Goal: Task Accomplishment & Management: Manage account settings

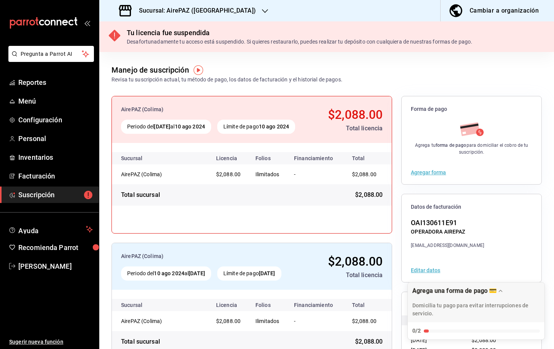
click at [160, 13] on h3 "Sucursal: AirePAZ ([GEOGRAPHIC_DATA])" at bounding box center [194, 10] width 123 height 9
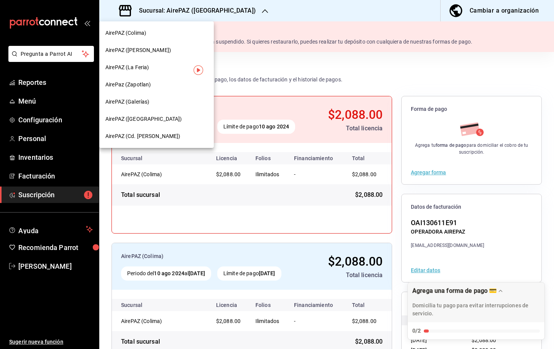
click at [142, 45] on div "AirePAZ ([PERSON_NAME])" at bounding box center [156, 50] width 115 height 17
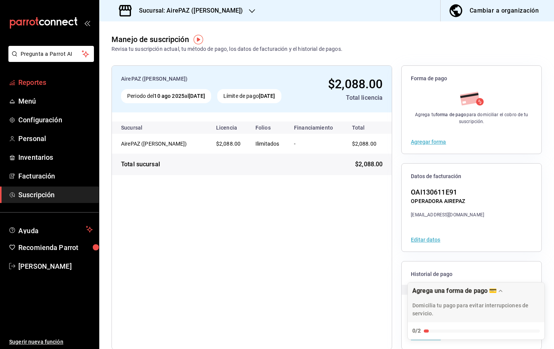
click at [45, 85] on span "Reportes" at bounding box center [55, 82] width 74 height 10
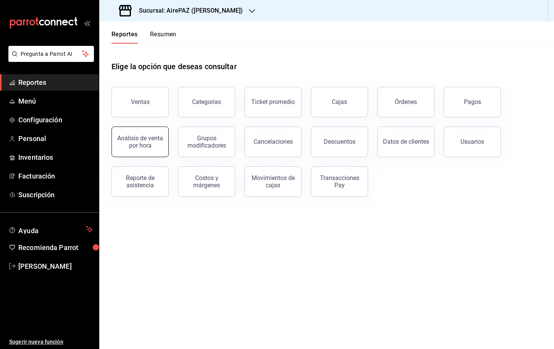
click at [150, 140] on div "Análisis de venta por hora" at bounding box center [139, 141] width 47 height 15
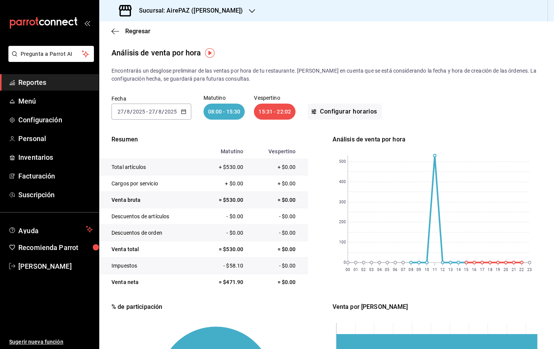
click at [182, 112] on icon "button" at bounding box center [183, 111] width 5 height 5
click at [137, 205] on span "Año actual" at bounding box center [147, 203] width 59 height 8
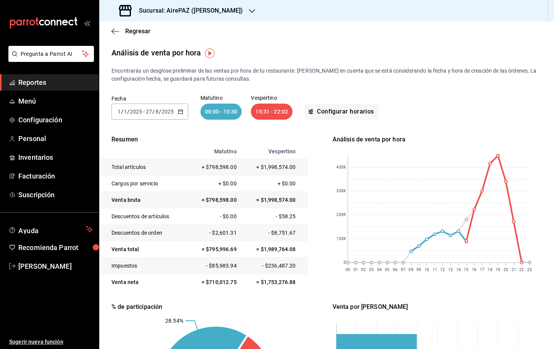
click at [223, 5] on div "Sucursal: AirePAZ ([PERSON_NAME])" at bounding box center [181, 10] width 153 height 21
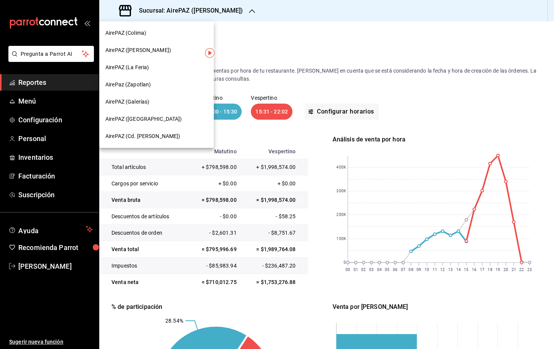
click at [155, 64] on div "AirePAZ (La Feria)" at bounding box center [156, 67] width 102 height 8
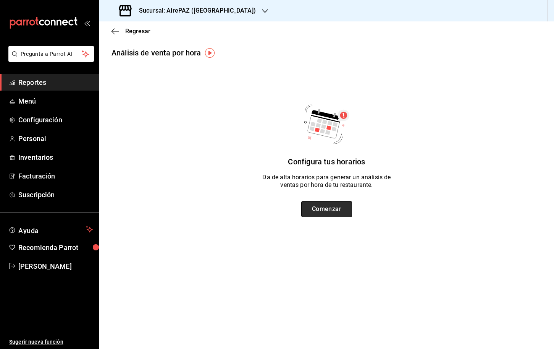
click at [324, 207] on button "Comenzar" at bounding box center [326, 209] width 51 height 16
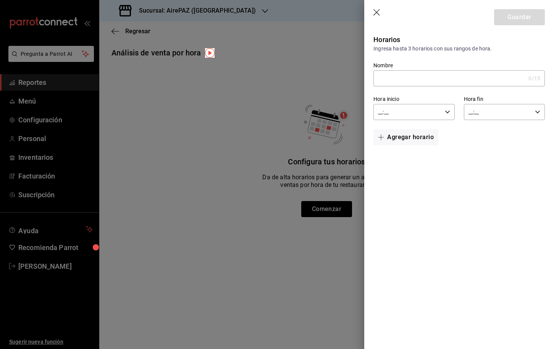
click at [422, 82] on input "Nombre" at bounding box center [449, 78] width 152 height 15
type input "Matutino"
click at [391, 112] on input "__:__" at bounding box center [407, 111] width 68 height 15
click at [393, 165] on span "07" at bounding box center [393, 161] width 28 height 6
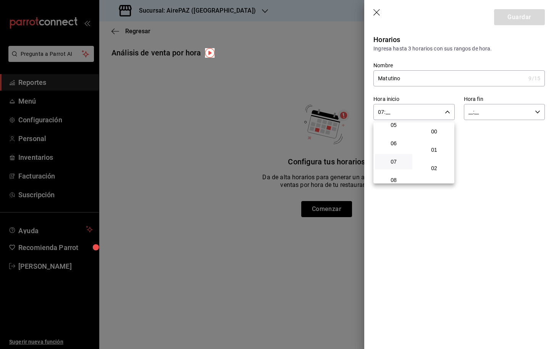
click at [381, 114] on div at bounding box center [277, 174] width 554 height 349
click at [382, 109] on input "07:__" at bounding box center [407, 111] width 68 height 15
click at [382, 109] on div at bounding box center [277, 174] width 554 height 349
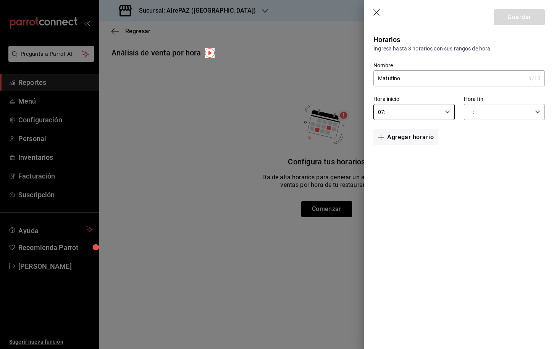
drag, startPoint x: 390, startPoint y: 112, endPoint x: 368, endPoint y: 112, distance: 21.8
click at [368, 112] on div "Hora inicio 07:__ Hora inicio" at bounding box center [409, 103] width 90 height 34
type input "08:00"
click at [486, 107] on input "__:__" at bounding box center [498, 111] width 68 height 15
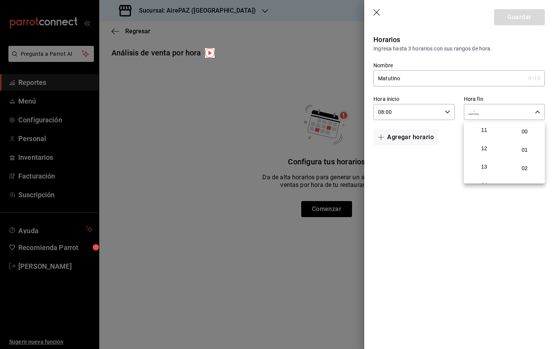
scroll to position [276, 0]
click at [487, 133] on span "15" at bounding box center [484, 130] width 28 height 6
click at [520, 150] on span "30" at bounding box center [524, 147] width 28 height 6
type input "15:30"
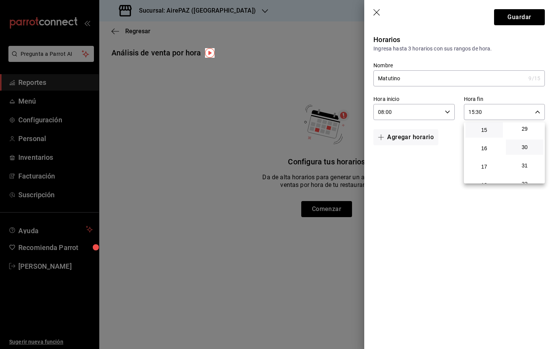
click at [405, 140] on div at bounding box center [277, 174] width 554 height 349
click at [409, 136] on button "Agregar horario" at bounding box center [405, 137] width 65 height 16
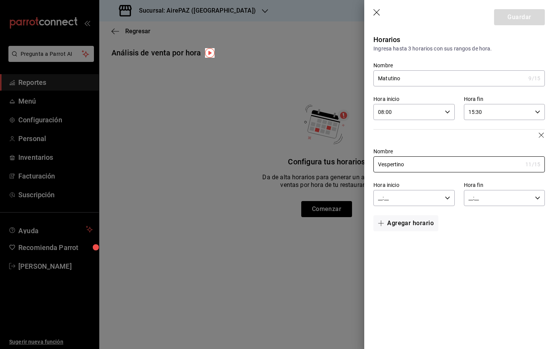
type input "Vespertino"
click at [384, 199] on input "__:__" at bounding box center [407, 197] width 68 height 15
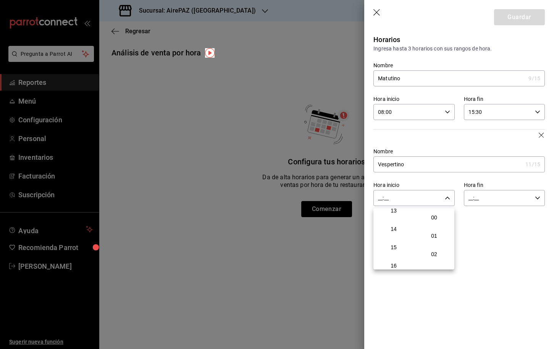
scroll to position [247, 0]
click at [394, 248] on span "15" at bounding box center [393, 245] width 28 height 6
click at [434, 230] on span "31" at bounding box center [434, 227] width 28 height 6
type input "15:31"
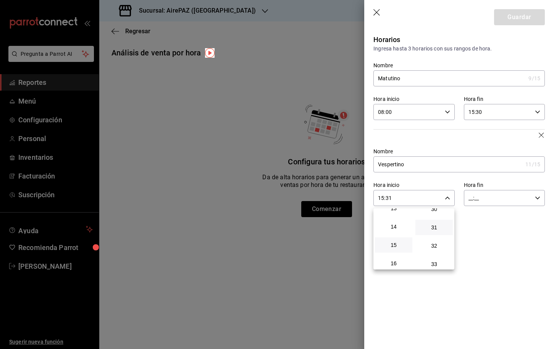
click at [497, 190] on div at bounding box center [277, 174] width 554 height 349
click at [495, 194] on input "__:__" at bounding box center [498, 197] width 68 height 15
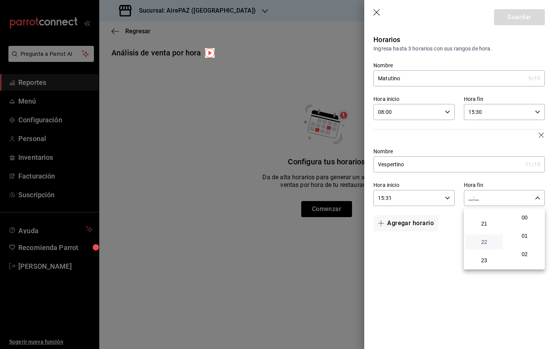
scroll to position [388, 0]
click at [484, 257] on span "23" at bounding box center [484, 260] width 28 height 6
click at [526, 215] on span "00" at bounding box center [524, 217] width 28 height 6
type input "23:00"
click at [421, 252] on div at bounding box center [277, 174] width 554 height 349
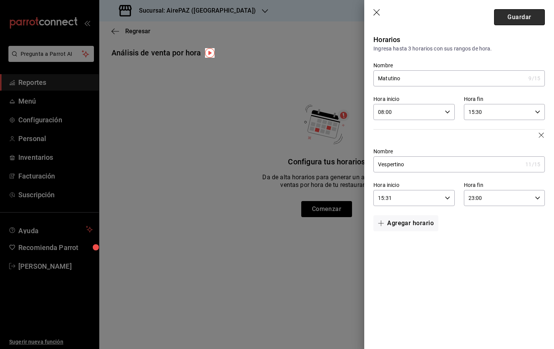
click at [519, 18] on button "Guardar" at bounding box center [519, 17] width 51 height 16
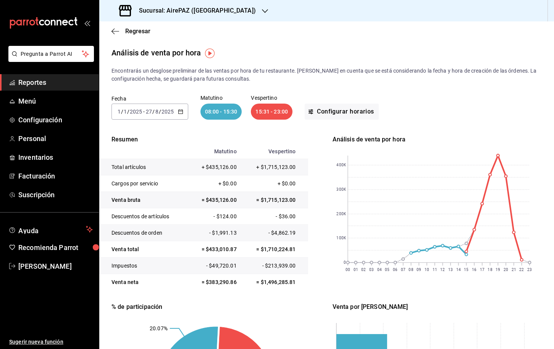
scroll to position [0, 0]
click at [209, 15] on h3 "Sucursal: AirePAZ ([GEOGRAPHIC_DATA])" at bounding box center [194, 10] width 123 height 9
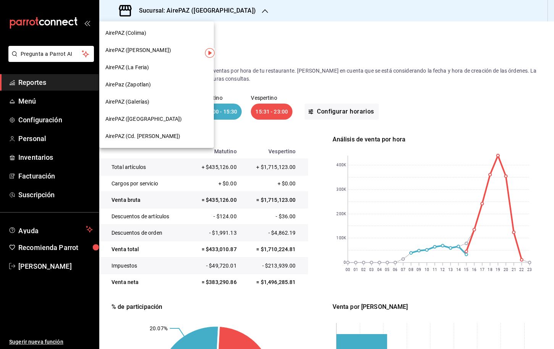
click at [155, 86] on div "AirePaz (Zapotlan)" at bounding box center [156, 85] width 102 height 8
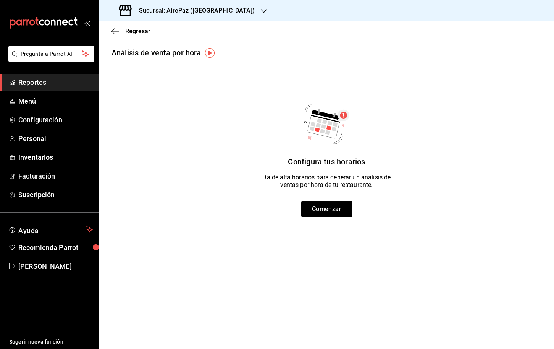
click at [316, 217] on div "Configura tus horarios Da de alta horarios para generar un análisis de ventas p…" at bounding box center [326, 166] width 455 height 128
click at [316, 207] on button "Comenzar" at bounding box center [326, 209] width 51 height 16
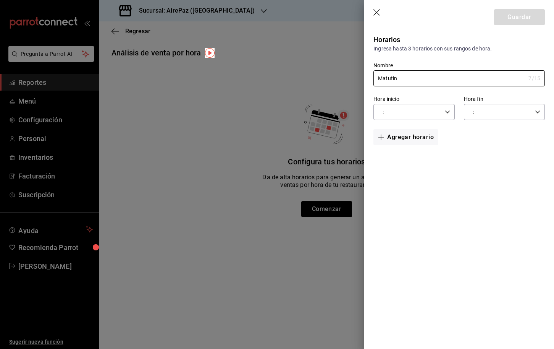
type input "Matutino"
click at [420, 117] on input "__:__" at bounding box center [407, 111] width 68 height 15
click at [396, 127] on button "08" at bounding box center [393, 119] width 37 height 15
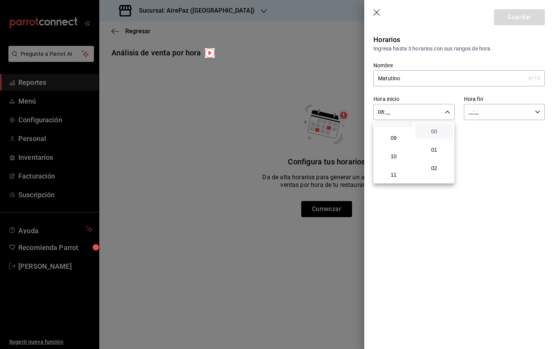
click at [427, 129] on span "00" at bounding box center [434, 131] width 28 height 6
type input "08:00"
click at [481, 111] on div at bounding box center [277, 174] width 554 height 349
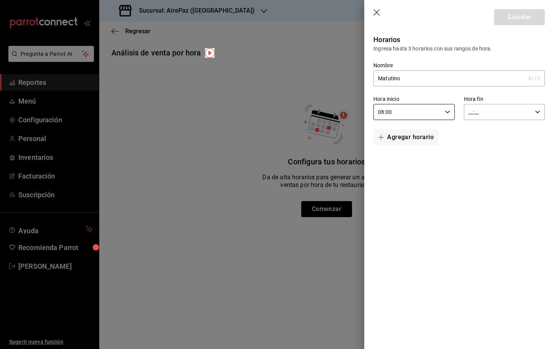
click at [469, 112] on input "__:__" at bounding box center [498, 111] width 68 height 15
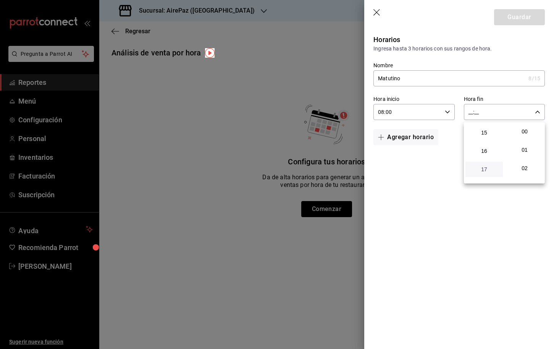
scroll to position [273, 0]
click at [483, 140] on button "15" at bounding box center [483, 132] width 37 height 15
click at [518, 165] on button "30" at bounding box center [524, 157] width 37 height 15
type input "15:30"
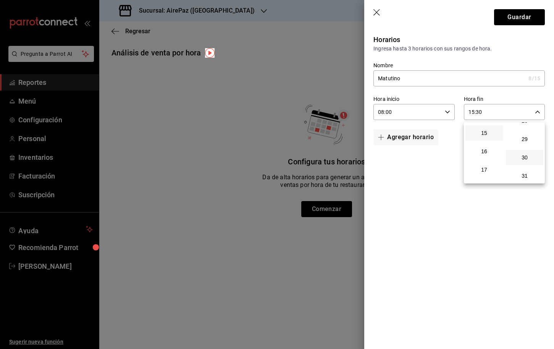
click at [434, 176] on div at bounding box center [277, 174] width 554 height 349
click at [414, 137] on button "Agregar horario" at bounding box center [405, 137] width 65 height 16
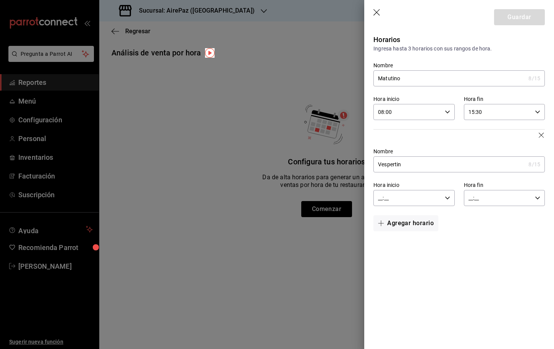
type input "Vespertino"
click at [384, 195] on input "__:__" at bounding box center [407, 197] width 68 height 15
click at [381, 195] on div at bounding box center [277, 174] width 554 height 349
click at [381, 195] on input "__:__" at bounding box center [407, 197] width 68 height 15
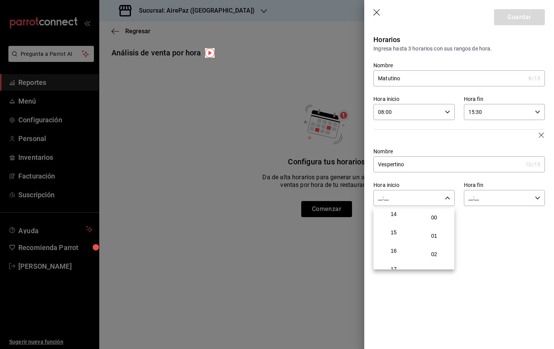
click at [397, 241] on div "15" at bounding box center [393, 232] width 40 height 18
click at [396, 240] on button "15" at bounding box center [393, 231] width 37 height 15
click at [429, 238] on button "31" at bounding box center [433, 230] width 37 height 15
type input "15:31"
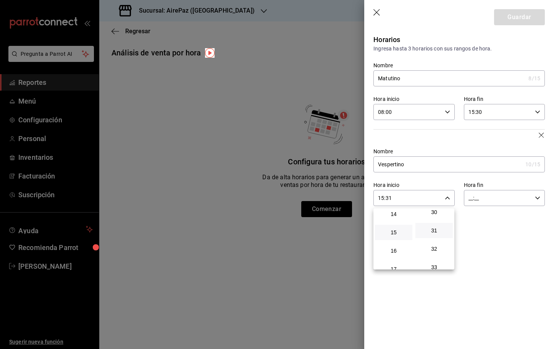
click at [470, 200] on div at bounding box center [277, 174] width 554 height 349
click at [471, 195] on input "__:__" at bounding box center [498, 197] width 68 height 15
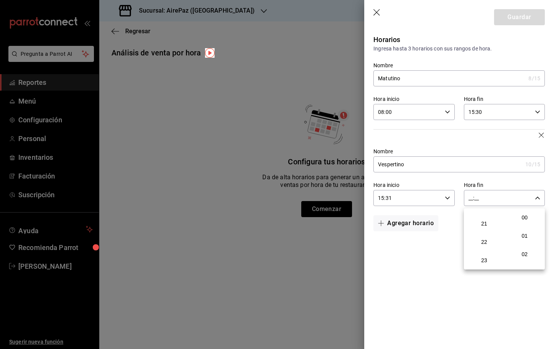
scroll to position [388, 0]
click at [482, 261] on span "23" at bounding box center [484, 260] width 28 height 6
click at [524, 219] on span "00" at bounding box center [524, 217] width 28 height 6
type input "23:00"
click at [426, 258] on div at bounding box center [277, 174] width 554 height 349
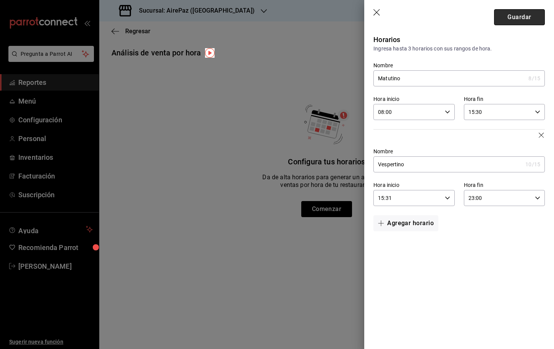
click at [518, 16] on button "Guardar" at bounding box center [519, 17] width 51 height 16
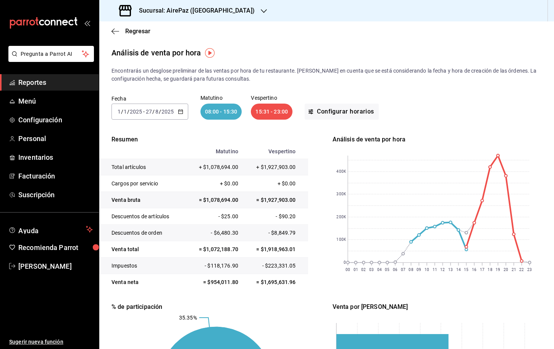
scroll to position [0, 0]
click at [210, 10] on h3 "Sucursal: AirePaz ([GEOGRAPHIC_DATA])" at bounding box center [194, 10] width 122 height 9
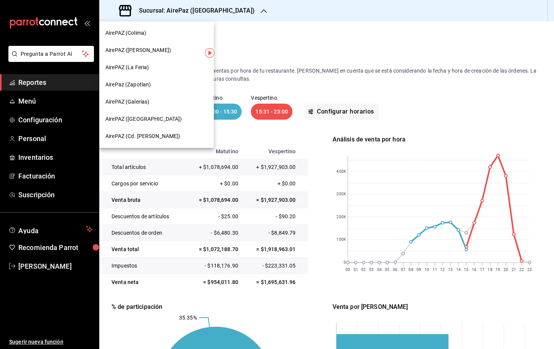
click at [155, 98] on div "AirePAZ (Galerías)" at bounding box center [156, 102] width 102 height 8
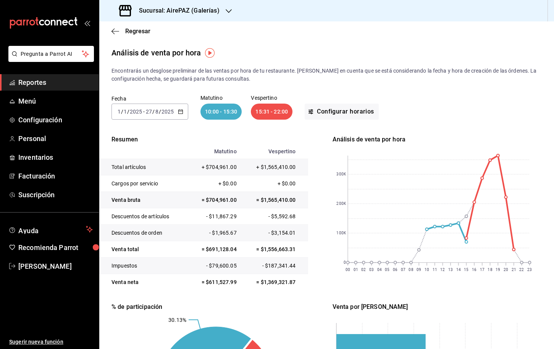
click at [214, 14] on h3 "Sucursal: AirePAZ (Galerías)" at bounding box center [176, 10] width 87 height 9
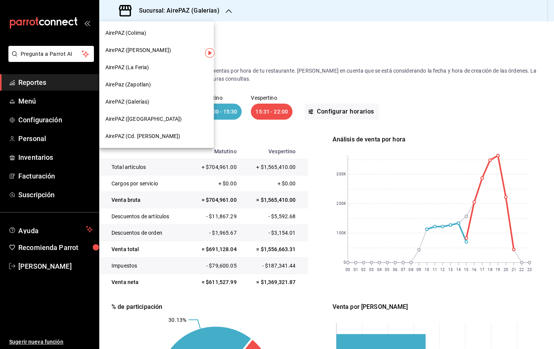
click at [148, 121] on span "AirePAZ ([GEOGRAPHIC_DATA])" at bounding box center [143, 119] width 77 height 8
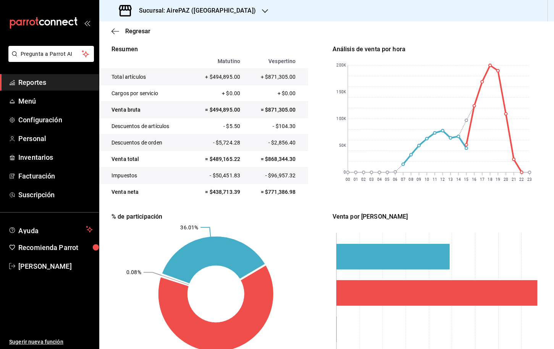
scroll to position [91, 0]
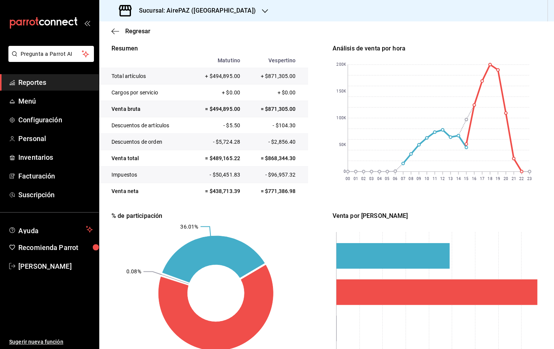
click at [490, 64] on circle at bounding box center [490, 64] width 3 height 3
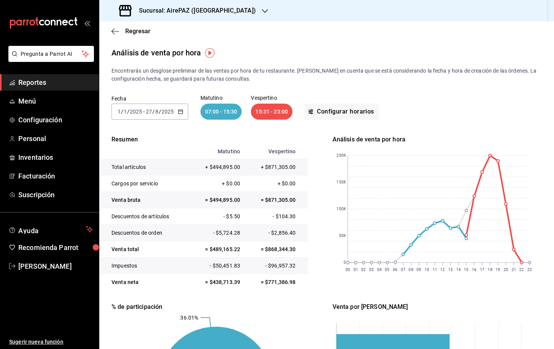
scroll to position [0, 0]
click at [198, 10] on h3 "Sucursal: AirePAZ ([GEOGRAPHIC_DATA])" at bounding box center [194, 10] width 123 height 9
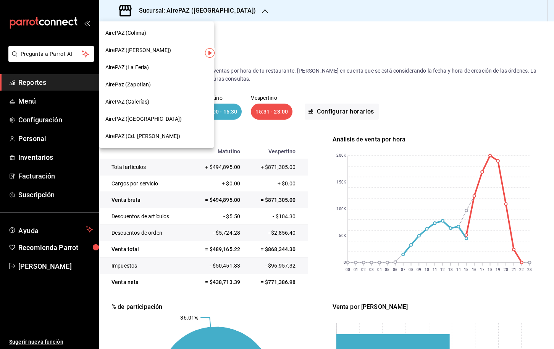
click at [159, 135] on span "AirePAZ (Cd. [PERSON_NAME])" at bounding box center [142, 136] width 75 height 8
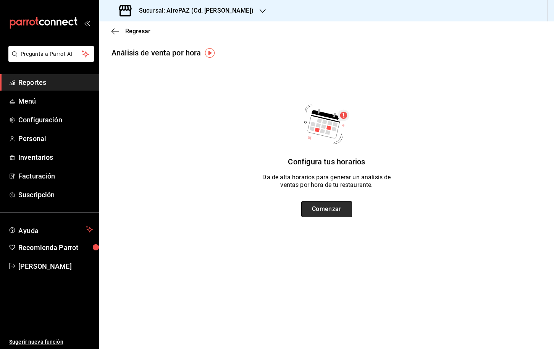
click at [325, 210] on button "Comenzar" at bounding box center [326, 209] width 51 height 16
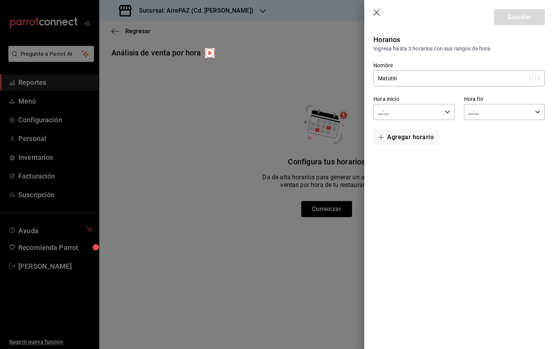
type input "Matutino"
click at [409, 114] on input "__:__" at bounding box center [407, 111] width 68 height 15
click at [392, 147] on span "08" at bounding box center [393, 145] width 28 height 6
click at [431, 129] on span "00" at bounding box center [434, 131] width 28 height 6
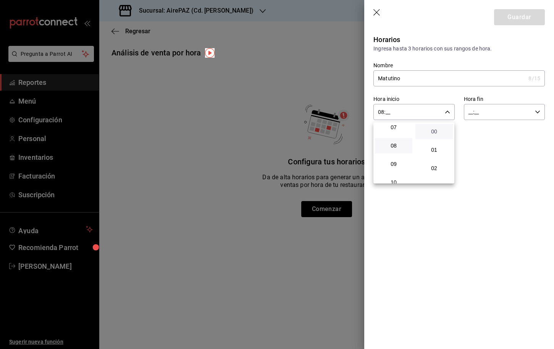
type input "08:00"
click at [485, 106] on div at bounding box center [277, 174] width 554 height 349
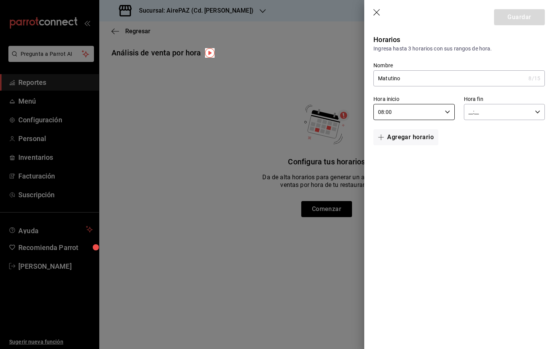
click at [473, 113] on input "__:__" at bounding box center [498, 111] width 68 height 15
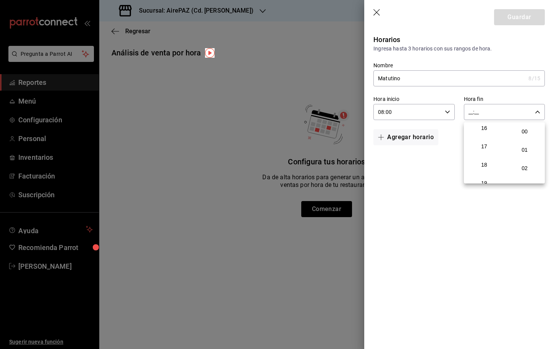
scroll to position [245, 0]
click at [488, 164] on span "15" at bounding box center [484, 161] width 28 height 6
click at [505, 121] on div at bounding box center [277, 174] width 554 height 349
click at [493, 112] on input "15:__" at bounding box center [498, 111] width 68 height 15
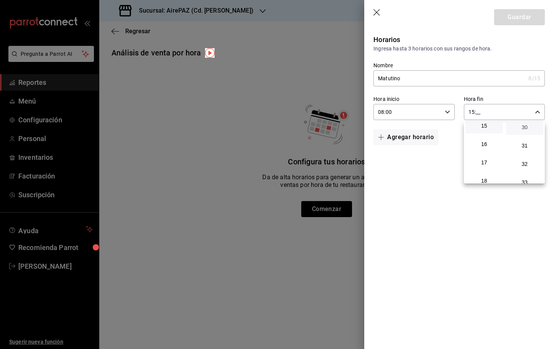
click at [516, 130] on span "30" at bounding box center [524, 127] width 28 height 6
type input "15:30"
click at [425, 132] on div at bounding box center [277, 174] width 554 height 349
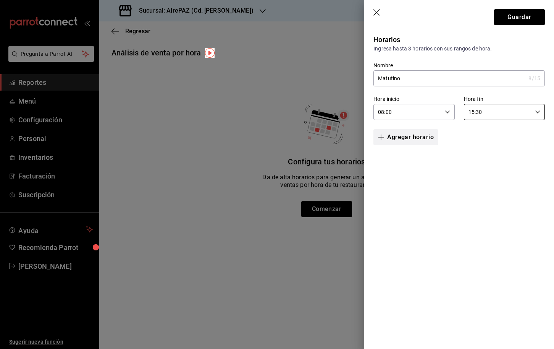
click at [418, 137] on button "Agregar horario" at bounding box center [405, 137] width 65 height 16
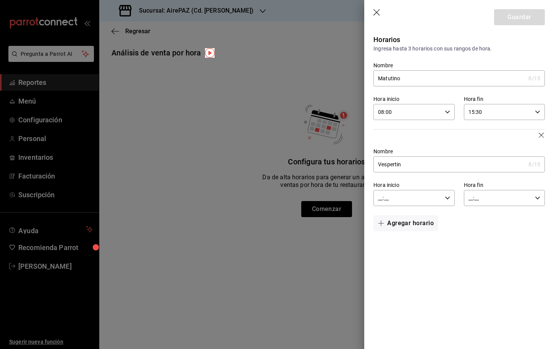
type input "Vespertino"
click at [402, 192] on input "__:__" at bounding box center [407, 197] width 68 height 15
click at [396, 209] on span "15" at bounding box center [393, 206] width 28 height 6
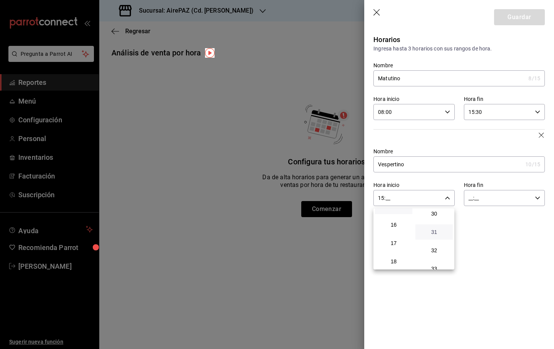
click at [436, 235] on span "31" at bounding box center [434, 232] width 28 height 6
type input "15:31"
click at [467, 197] on div at bounding box center [277, 174] width 554 height 349
click at [471, 198] on input "__:__" at bounding box center [498, 197] width 68 height 15
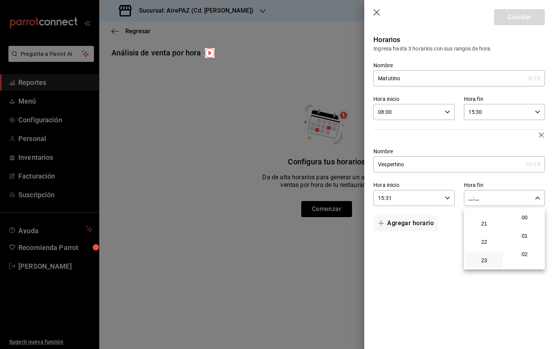
scroll to position [388, 0]
click at [486, 257] on span "23" at bounding box center [484, 260] width 28 height 6
click at [525, 220] on span "00" at bounding box center [524, 217] width 28 height 6
type input "23:00"
click at [499, 185] on div at bounding box center [277, 174] width 554 height 349
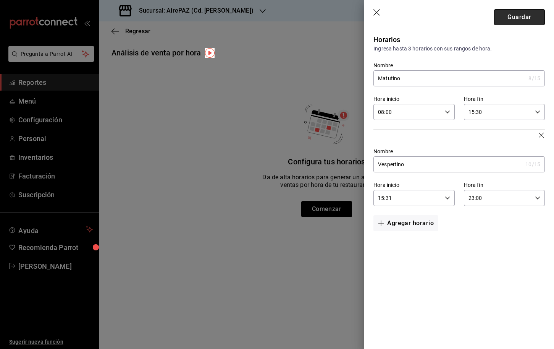
click at [517, 14] on button "Guardar" at bounding box center [519, 17] width 51 height 16
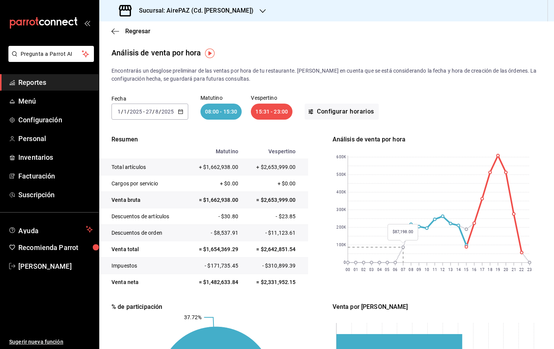
scroll to position [0, 0]
click at [260, 7] on div at bounding box center [263, 11] width 6 height 8
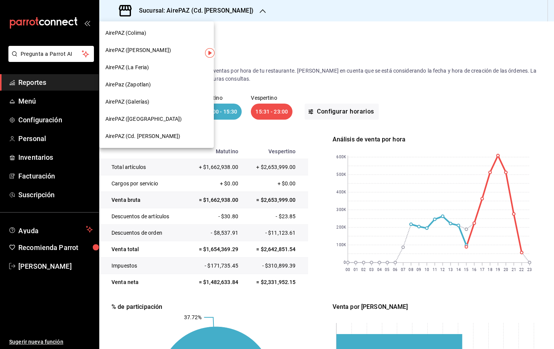
click at [303, 52] on div at bounding box center [277, 174] width 554 height 349
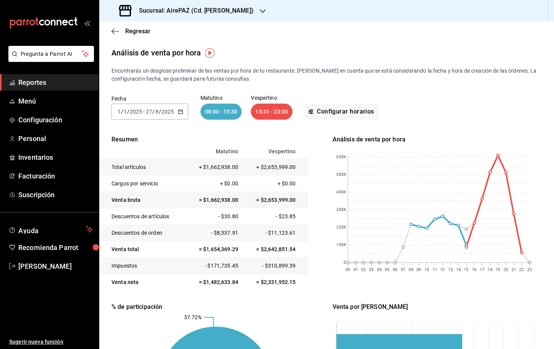
click at [46, 84] on span "Reportes" at bounding box center [55, 82] width 74 height 10
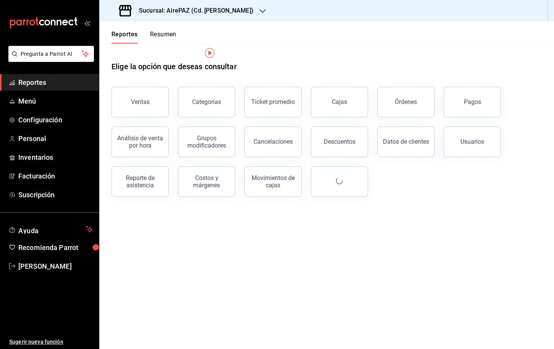
click at [46, 84] on span "Reportes" at bounding box center [55, 82] width 74 height 10
click at [139, 100] on div "Ventas" at bounding box center [140, 101] width 19 height 7
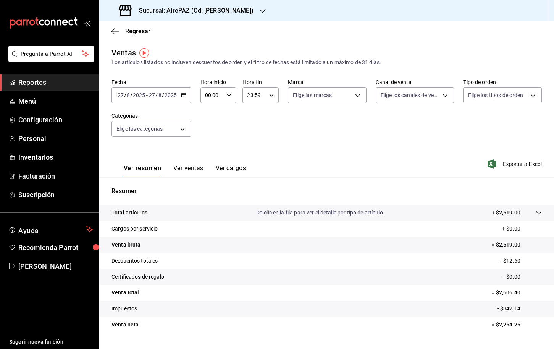
click at [184, 95] on icon "button" at bounding box center [183, 94] width 5 height 5
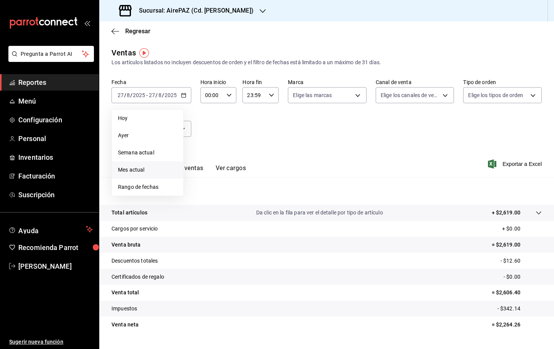
click at [142, 170] on span "Mes actual" at bounding box center [147, 170] width 59 height 8
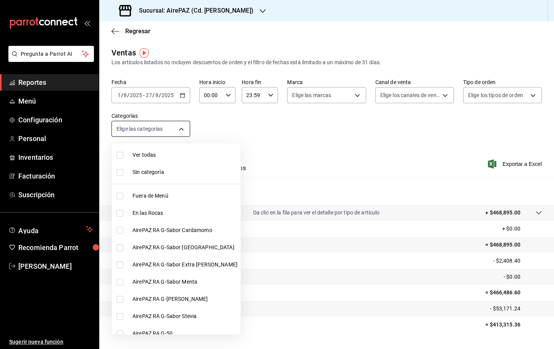
click at [182, 127] on body "Pregunta a Parrot AI Reportes Menú Configuración Personal Inventarios Facturaci…" at bounding box center [277, 174] width 554 height 349
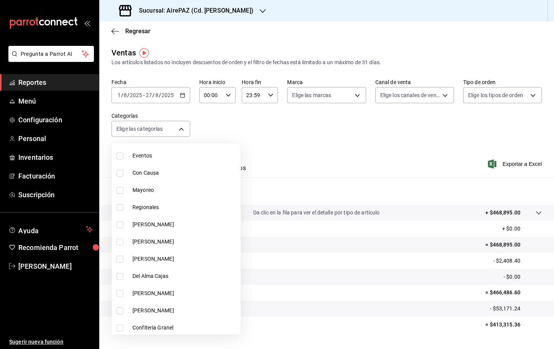
scroll to position [269, 0]
click at [156, 293] on span "Malteadas" at bounding box center [184, 291] width 105 height 8
type input "0e937a9b-2814-43f4-8345-475c9d84e529"
checkbox input "true"
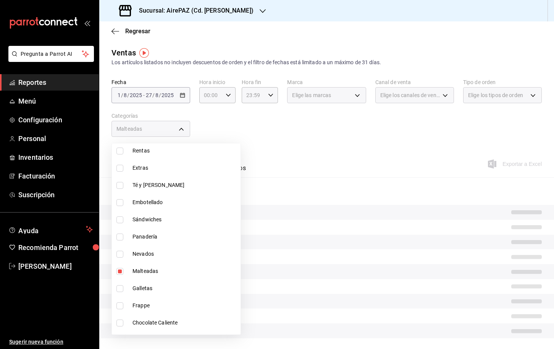
scroll to position [492, 0]
click at [156, 252] on span "Nevados" at bounding box center [184, 253] width 105 height 8
type input "0e937a9b-2814-43f4-8345-475c9d84e529,cc3a6138-51e8-4f3b-ab63-aa28334bcfde"
checkbox input "true"
click at [148, 268] on span "Malteadas" at bounding box center [184, 270] width 105 height 8
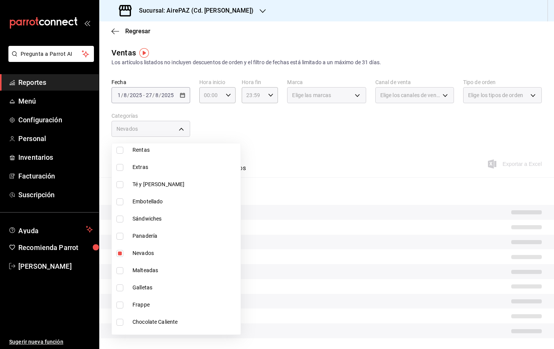
type input "cc3a6138-51e8-4f3b-ab63-aa28334bcfde"
checkbox input "false"
click at [147, 251] on span "Nevados" at bounding box center [184, 253] width 105 height 8
checkbox input "false"
click at [160, 237] on span "Panadería" at bounding box center [184, 236] width 105 height 8
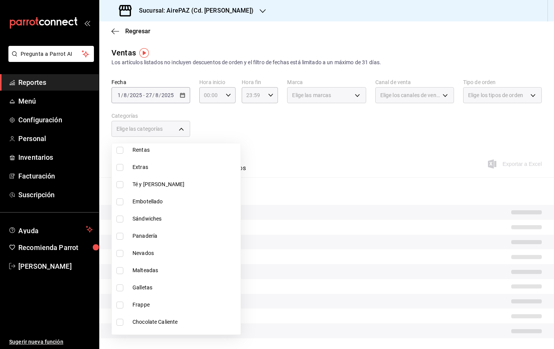
type input "fd88b382-a788-42c4-8aea-7c3df4d1c090"
checkbox input "true"
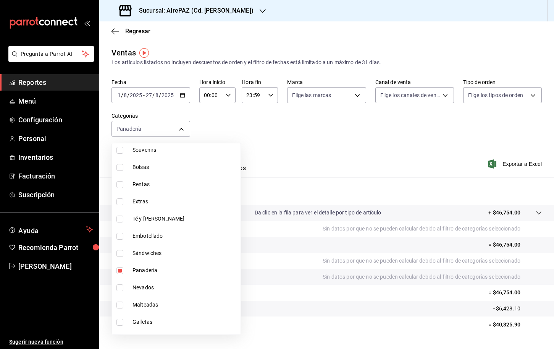
click at [262, 184] on div at bounding box center [277, 174] width 554 height 349
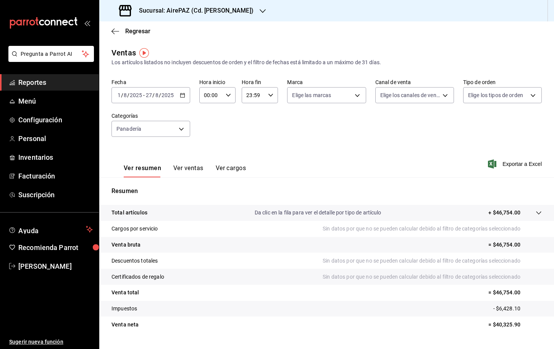
click at [192, 165] on button "Ver ventas" at bounding box center [188, 170] width 30 height 13
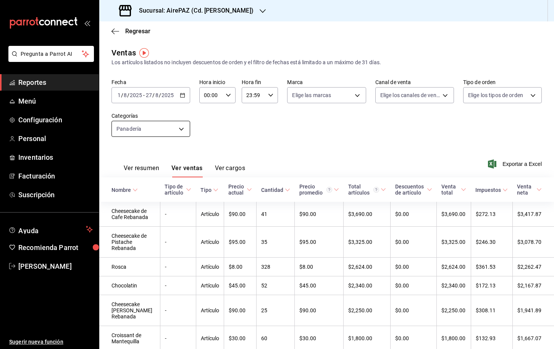
click at [159, 129] on body "Pregunta a Parrot AI Reportes Menú Configuración Personal Inventarios Facturaci…" at bounding box center [277, 174] width 554 height 349
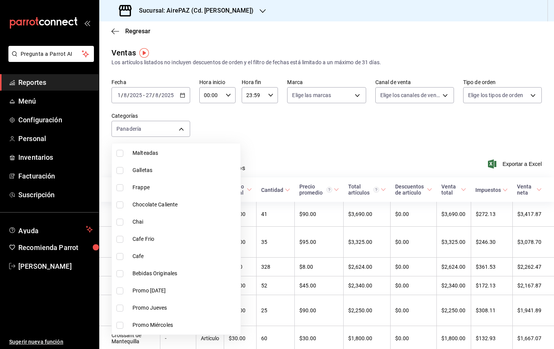
scroll to position [610, 0]
click at [156, 224] on span "Chai" at bounding box center [184, 221] width 105 height 8
type input "fd88b382-a788-42c4-8aea-7c3df4d1c090,c88a3d90-a277-4e8a-b46e-7f529e42f303"
checkbox input "true"
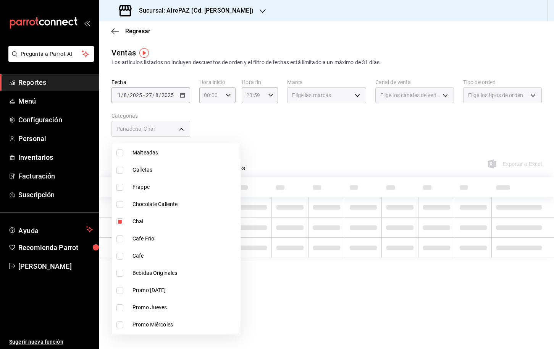
click at [149, 236] on span "Cafe Frio" at bounding box center [184, 238] width 105 height 8
type input "fd88b382-a788-42c4-8aea-7c3df4d1c090,c88a3d90-a277-4e8a-b46e-7f529e42f303,c9c43…"
checkbox input "true"
click at [140, 222] on span "Chai" at bounding box center [184, 221] width 105 height 8
type input "fd88b382-a788-42c4-8aea-7c3df4d1c090,c9c43045-70ba-4590-a2df-e4ab49f114a0"
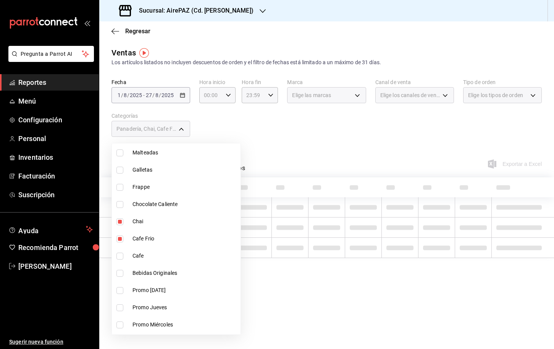
checkbox input "false"
click at [124, 241] on label at bounding box center [121, 238] width 10 height 7
click at [123, 241] on input "checkbox" at bounding box center [119, 238] width 7 height 7
checkbox input "true"
click at [127, 252] on li "Cafe" at bounding box center [176, 255] width 129 height 17
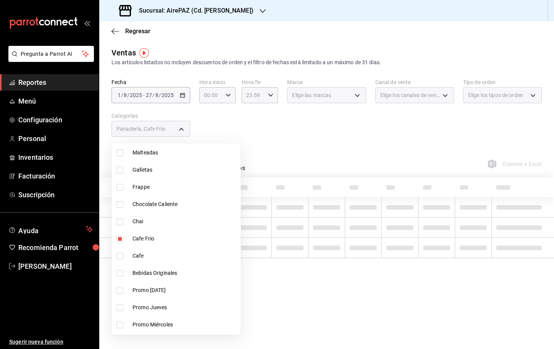
type input "fd88b382-a788-42c4-8aea-7c3df4d1c090,c9c43045-70ba-4590-a2df-e4ab49f114a0,fd02e…"
checkbox input "true"
click at [146, 242] on span "Cafe Frio" at bounding box center [184, 238] width 105 height 8
type input "fd88b382-a788-42c4-8aea-7c3df4d1c090,fd02e8d4-9cc6-4c04-99e5-ab4ddc2adbac"
checkbox input "false"
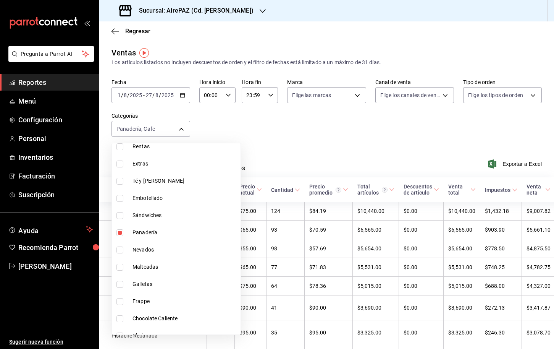
scroll to position [497, 0]
click at [157, 231] on span "Panadería" at bounding box center [184, 231] width 105 height 8
type input "fd02e8d4-9cc6-4c04-99e5-ab4ddc2adbac"
checkbox input "false"
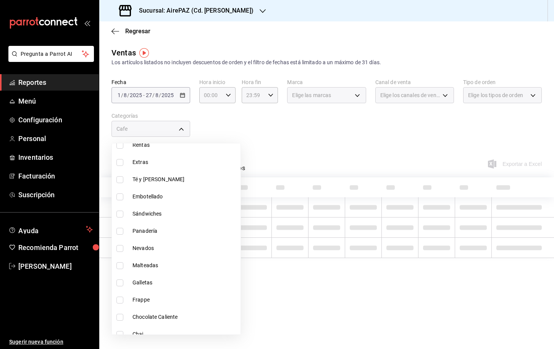
click at [224, 150] on div at bounding box center [277, 174] width 554 height 349
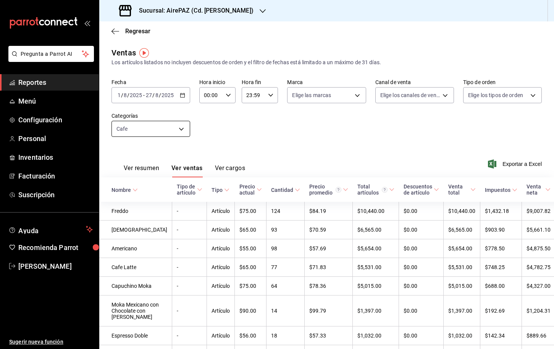
click at [151, 132] on body "Pregunta a Parrot AI Reportes Menú Configuración Personal Inventarios Facturaci…" at bounding box center [277, 174] width 554 height 349
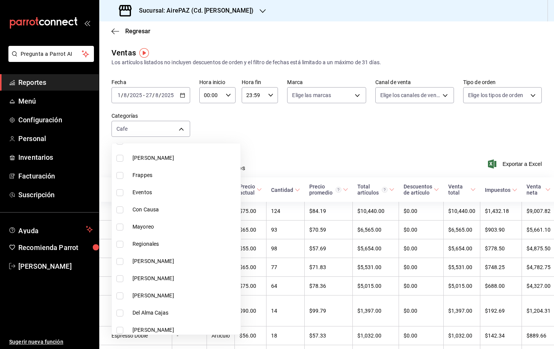
scroll to position [226, 0]
click at [147, 246] on span "Regionales" at bounding box center [184, 244] width 105 height 8
type input "fd02e8d4-9cc6-4c04-99e5-ab4ddc2adbac,5e361509-35e5-4dc2-95e7-f82460c0ae6d"
checkbox input "true"
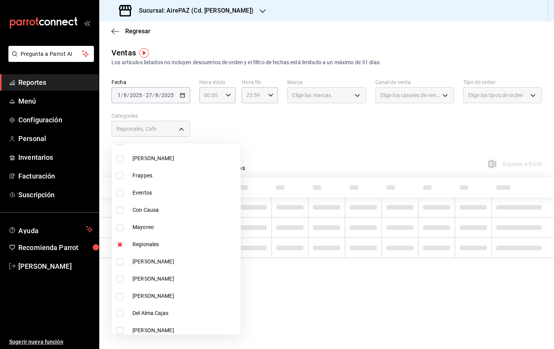
click at [249, 146] on div at bounding box center [277, 174] width 554 height 349
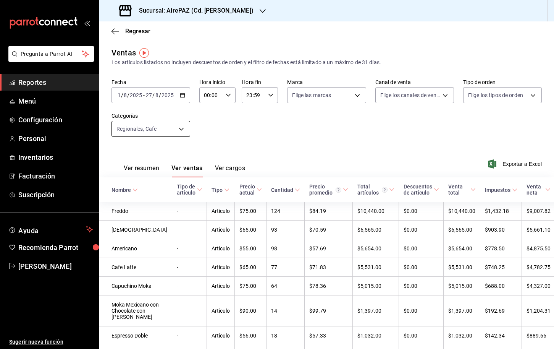
click at [166, 129] on body "Pregunta a Parrot AI Reportes Menú Configuración Personal Inventarios Facturaci…" at bounding box center [277, 174] width 554 height 349
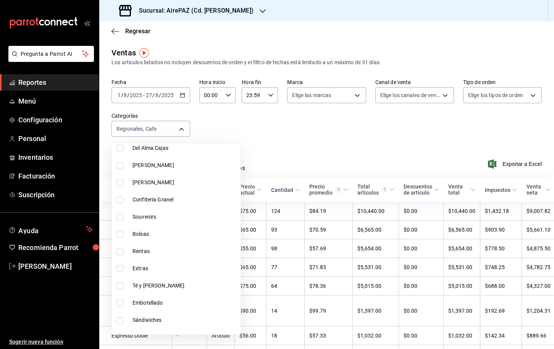
scroll to position [399, 0]
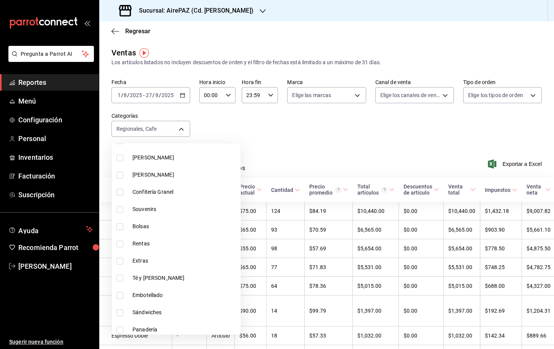
click at [126, 225] on li "Bolsas" at bounding box center [176, 226] width 129 height 17
type input "fd02e8d4-9cc6-4c04-99e5-ab4ddc2adbac,5e361509-35e5-4dc2-95e7-f82460c0ae6d,1eae7…"
checkbox input "true"
click at [241, 151] on div at bounding box center [277, 174] width 554 height 349
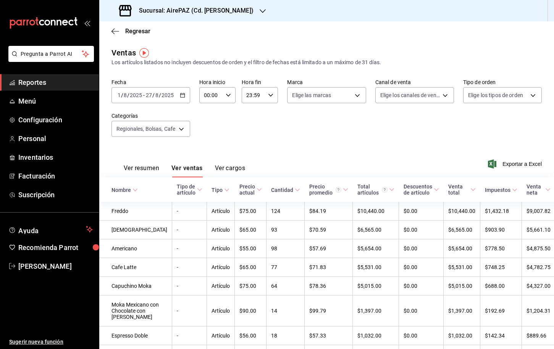
click at [116, 26] on div "Regresar" at bounding box center [326, 30] width 455 height 19
click at [114, 29] on icon "button" at bounding box center [112, 31] width 3 height 6
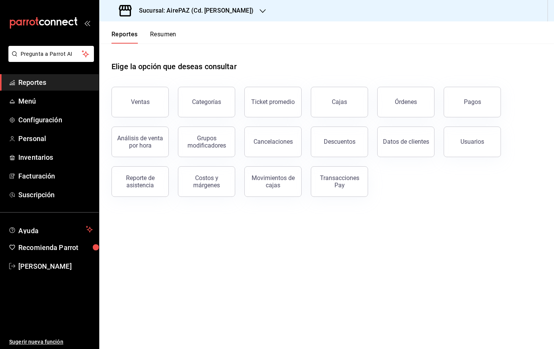
click at [180, 13] on h3 "Sucursal: AirePAZ (Cd. [PERSON_NAME])" at bounding box center [193, 10] width 121 height 9
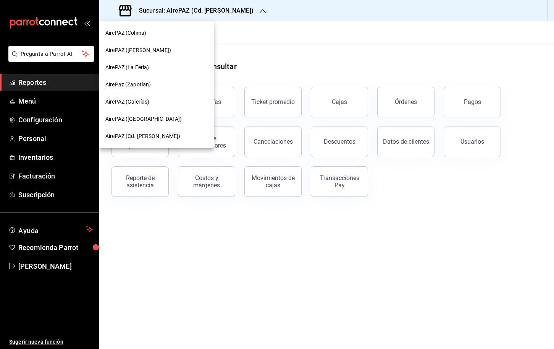
click at [133, 70] on span "AirePAZ (La Feria)" at bounding box center [127, 67] width 44 height 8
